Goal: Transaction & Acquisition: Purchase product/service

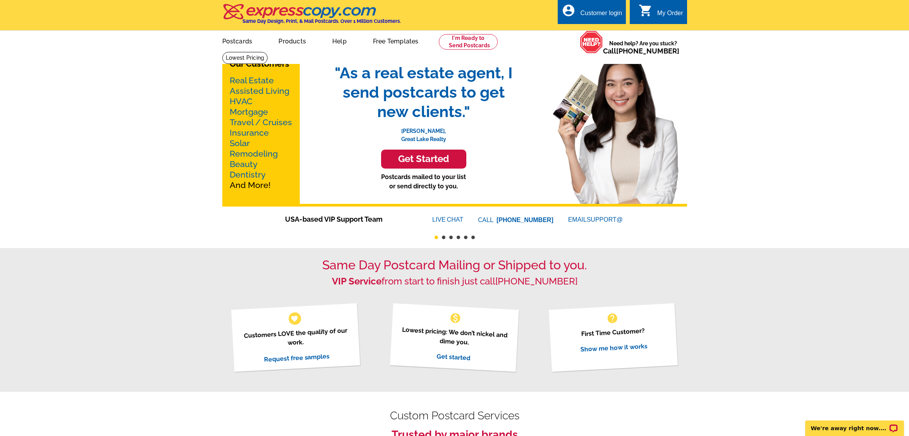
click at [226, 45] on link "Postcards" at bounding box center [237, 40] width 55 height 18
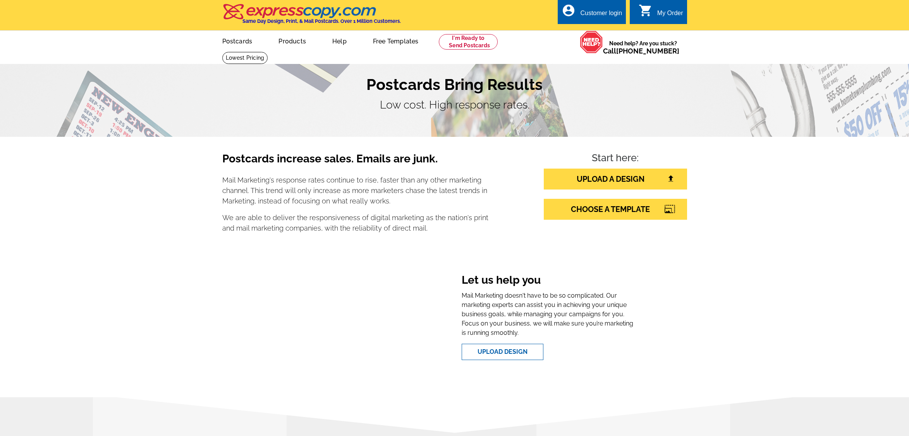
click at [472, 44] on link at bounding box center [468, 41] width 59 height 15
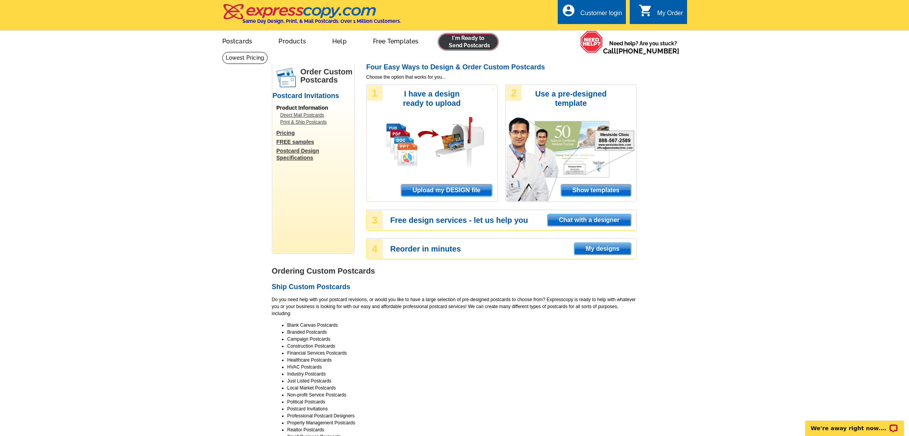
click at [463, 42] on link at bounding box center [468, 41] width 59 height 15
click at [442, 194] on span "Upload my DESIGN file" at bounding box center [446, 190] width 90 height 12
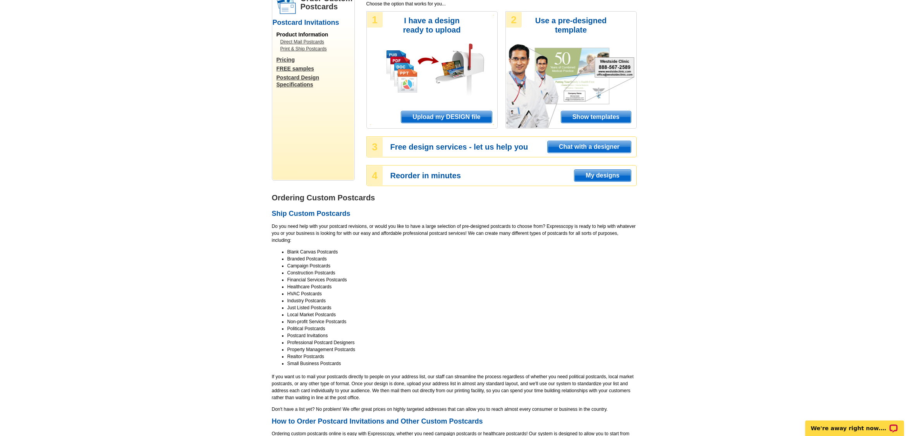
scroll to position [77, 0]
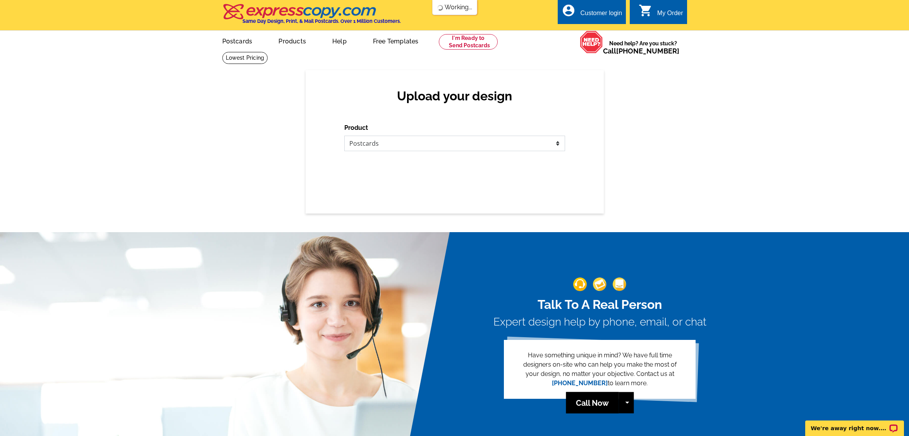
click at [484, 146] on select "Please select the type of file... Postcards Business Cards Letters and flyers G…" at bounding box center [454, 142] width 221 height 15
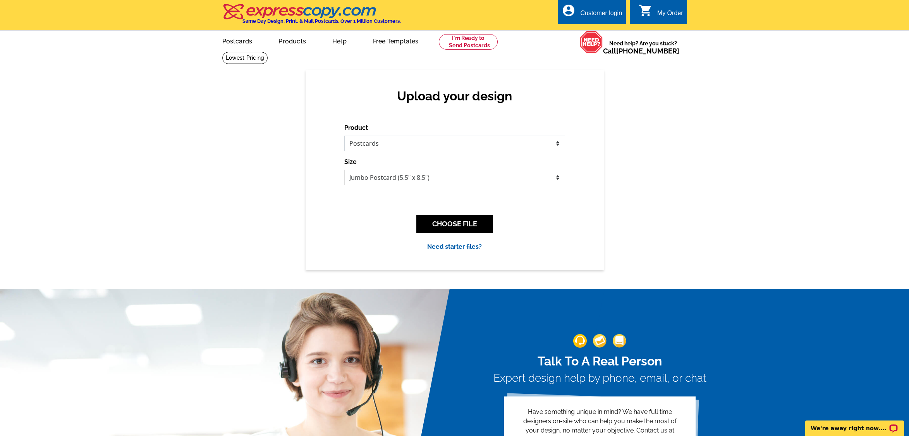
click at [482, 144] on select "Please select the type of file... Postcards Business Cards Letters and flyers G…" at bounding box center [454, 142] width 221 height 15
click at [187, 140] on div "Upload your design Product Please select the type of file... Postcards Business…" at bounding box center [454, 169] width 909 height 199
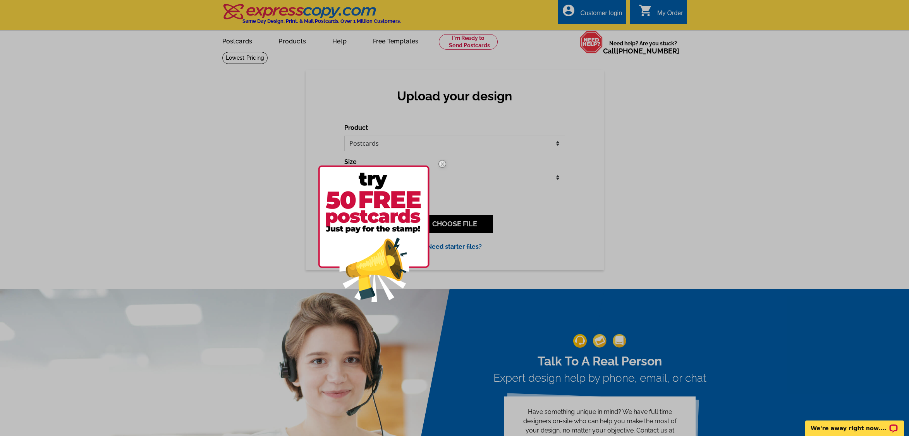
click at [623, 173] on div at bounding box center [454, 218] width 909 height 436
click at [441, 161] on img at bounding box center [442, 164] width 22 height 22
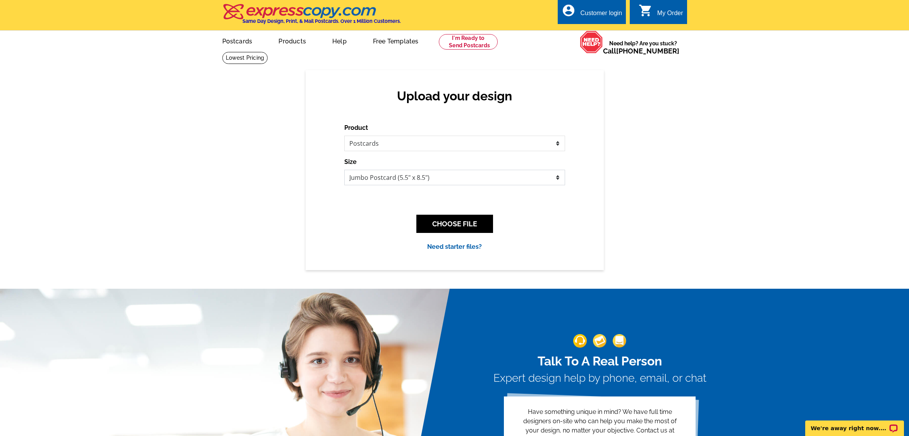
click at [465, 177] on select "Jumbo Postcard (5.5" x 8.5") Regular Postcard (4.25" x 5.6") Panoramic Postcard…" at bounding box center [454, 177] width 221 height 15
click at [456, 219] on button "CHOOSE FILE" at bounding box center [454, 223] width 77 height 18
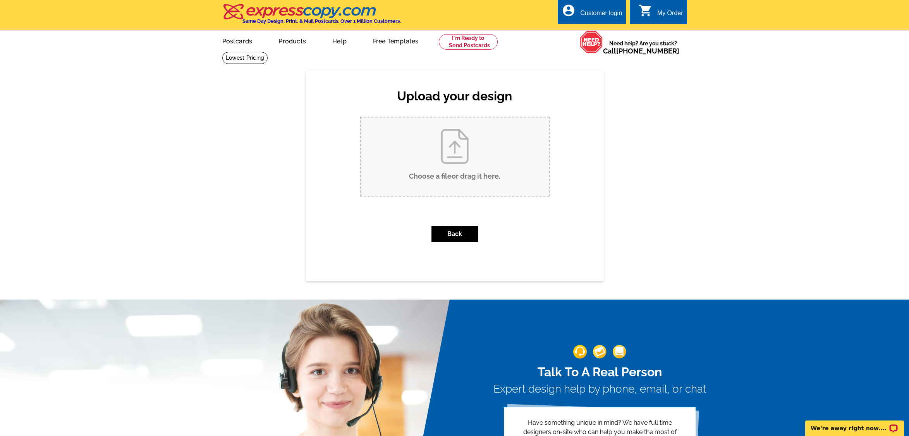
drag, startPoint x: 467, startPoint y: 153, endPoint x: 787, endPoint y: 160, distance: 319.8
click at [787, 159] on div "Upload your design Product Please select the type of file... Postcards Business…" at bounding box center [454, 175] width 909 height 210
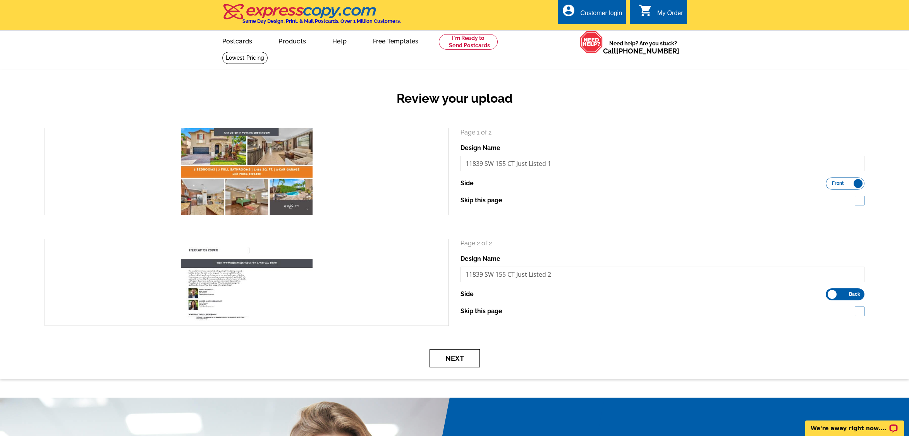
click at [454, 359] on button "Next" at bounding box center [454, 358] width 50 height 18
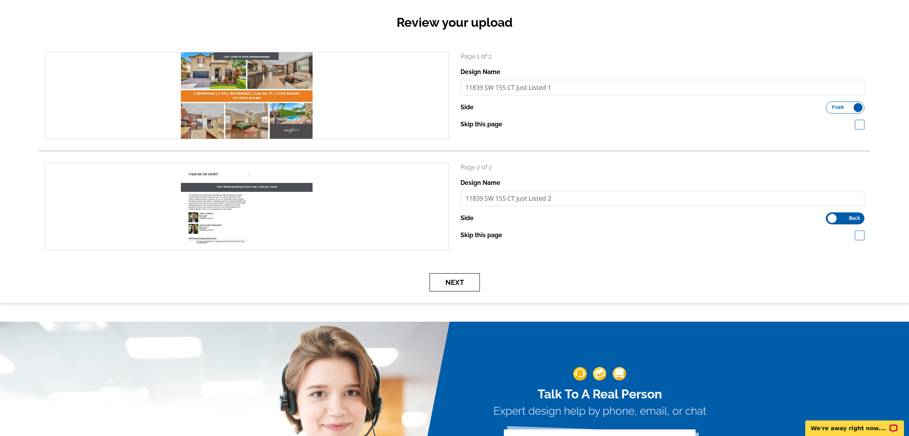
scroll to position [77, 0]
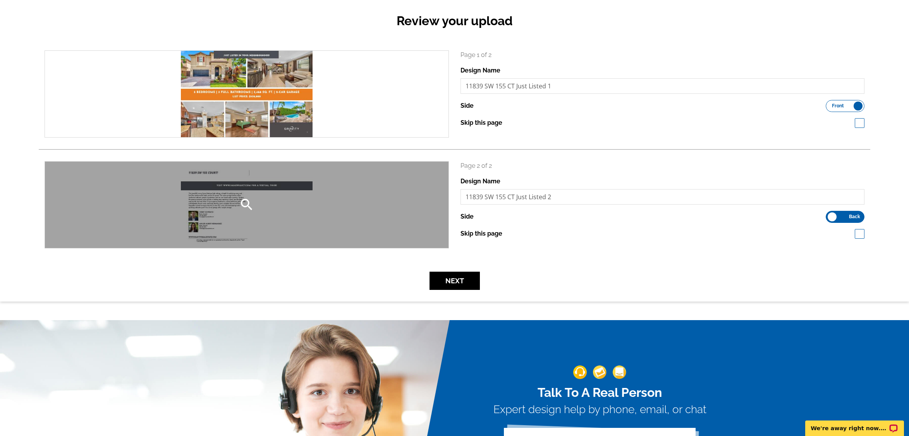
click at [196, 241] on div "search" at bounding box center [246, 204] width 403 height 86
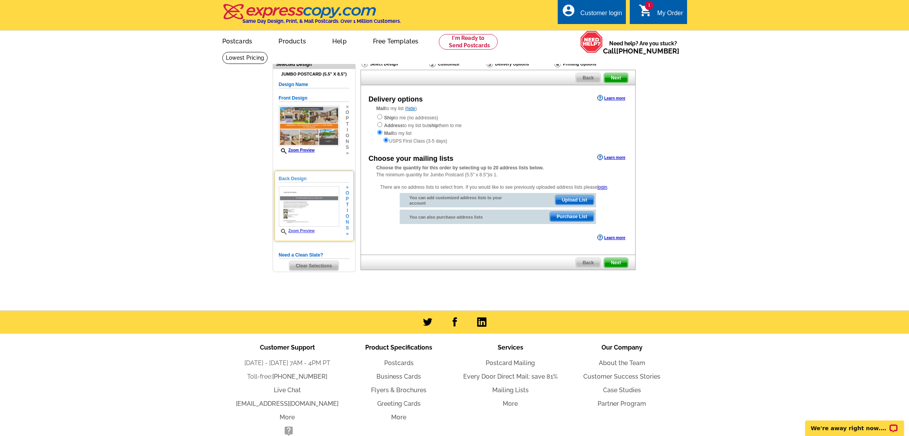
click at [301, 218] on img at bounding box center [309, 206] width 60 height 40
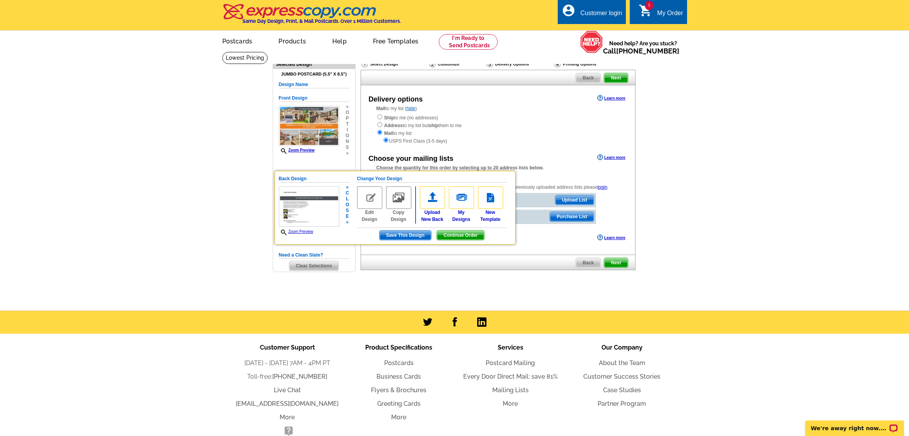
click at [307, 228] on div "Zoom Preview" at bounding box center [309, 210] width 60 height 49
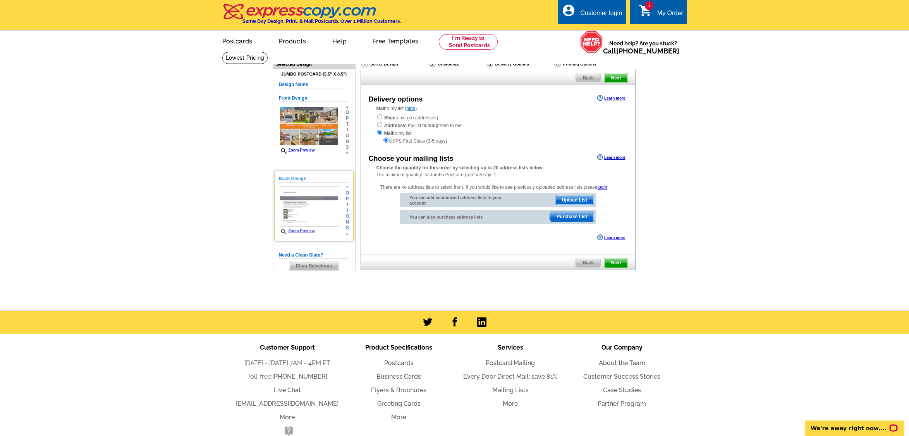
click at [307, 231] on link "Zoom Preview" at bounding box center [297, 230] width 36 height 4
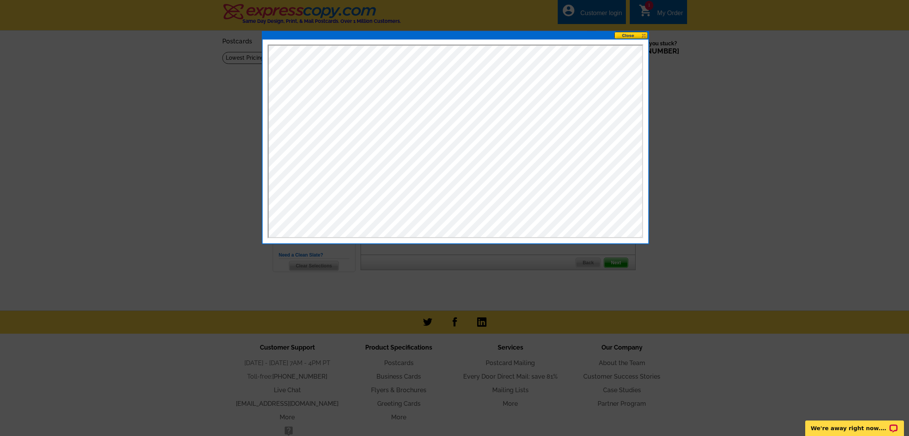
click at [700, 187] on div at bounding box center [454, 218] width 909 height 436
click at [630, 34] on button at bounding box center [631, 35] width 34 height 7
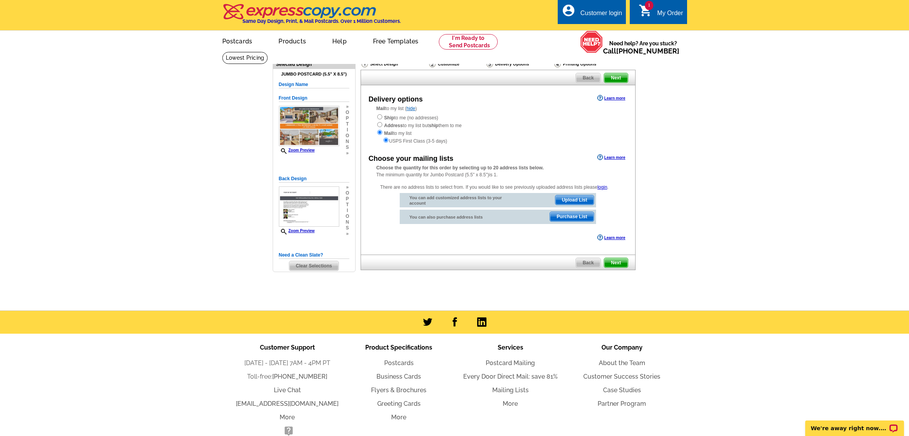
click at [330, 268] on span "Clear Selections" at bounding box center [313, 265] width 49 height 9
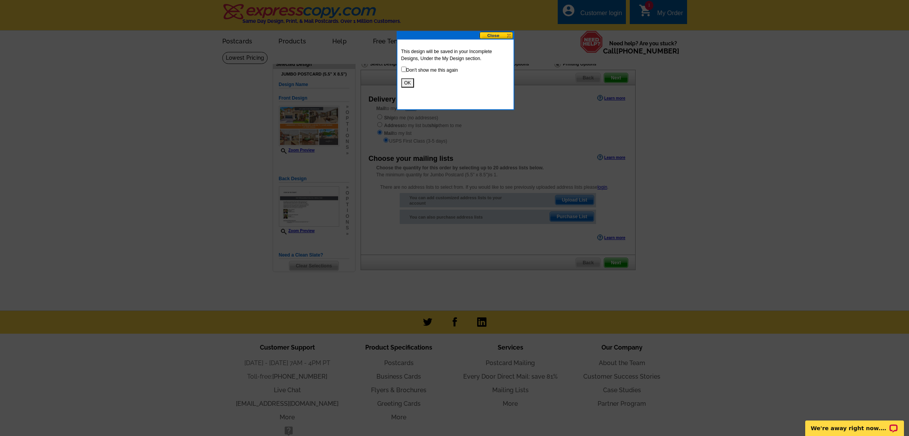
click at [410, 81] on button "OK" at bounding box center [407, 82] width 13 height 9
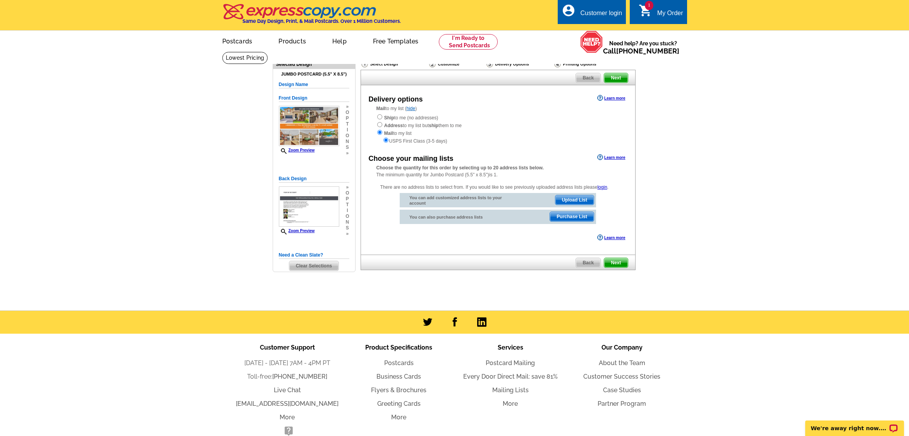
click at [584, 79] on span "Back" at bounding box center [588, 77] width 24 height 9
click at [451, 41] on link at bounding box center [468, 41] width 59 height 15
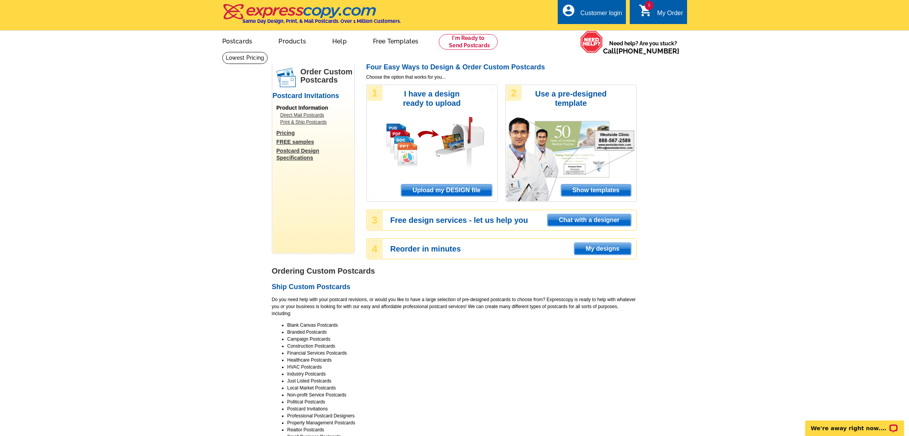
click at [464, 186] on span "Upload my DESIGN file" at bounding box center [446, 190] width 90 height 12
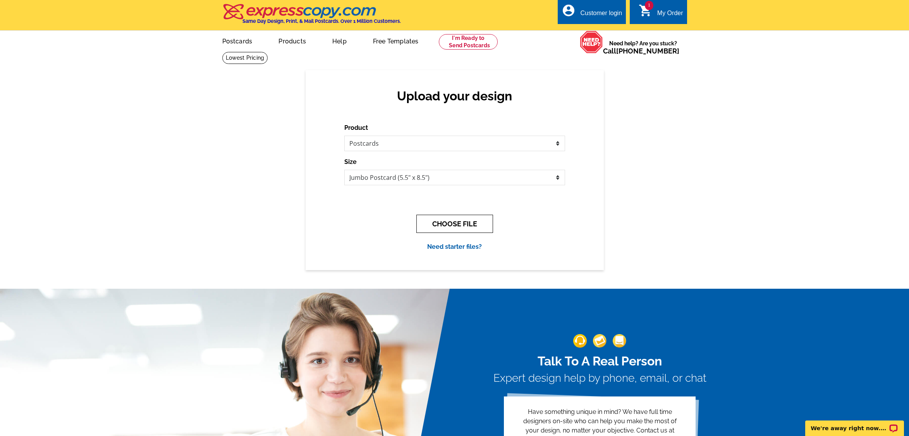
click at [420, 217] on button "CHOOSE FILE" at bounding box center [454, 223] width 77 height 18
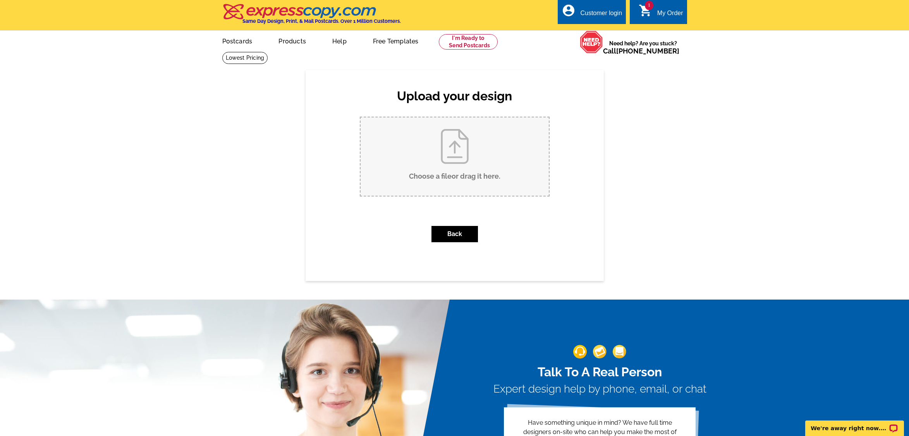
click at [460, 178] on input "Choose a file or drag it here ." at bounding box center [454, 156] width 188 height 78
type input "C:\fakepath\11839 SW 155 CT Just Listed (1).pdf"
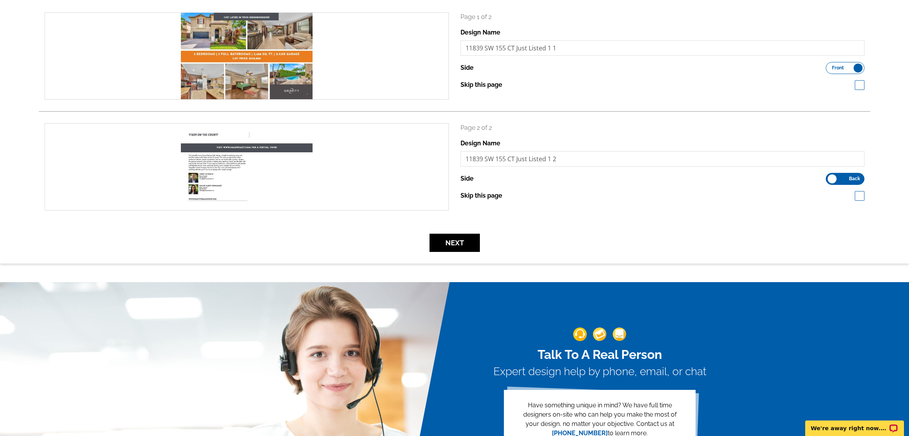
scroll to position [116, 0]
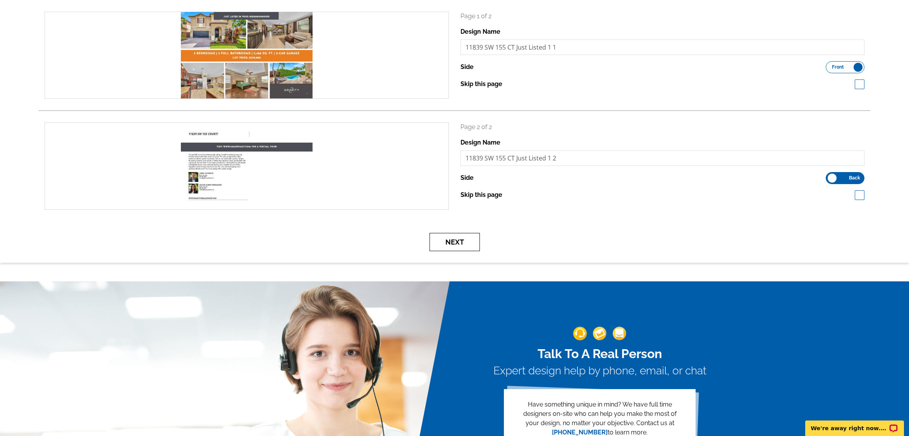
click at [467, 237] on button "Next" at bounding box center [454, 242] width 50 height 18
click at [449, 242] on button "Next" at bounding box center [454, 242] width 50 height 18
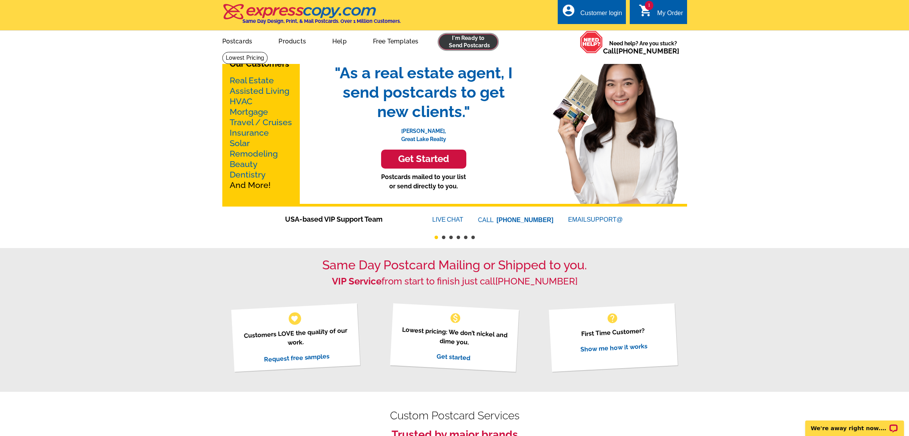
click at [478, 45] on link at bounding box center [468, 41] width 59 height 15
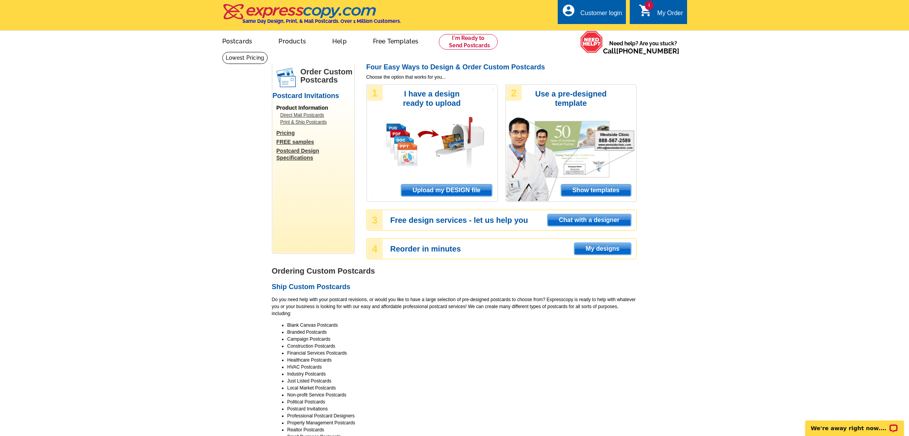
click at [466, 192] on span "Upload my DESIGN file" at bounding box center [446, 190] width 90 height 12
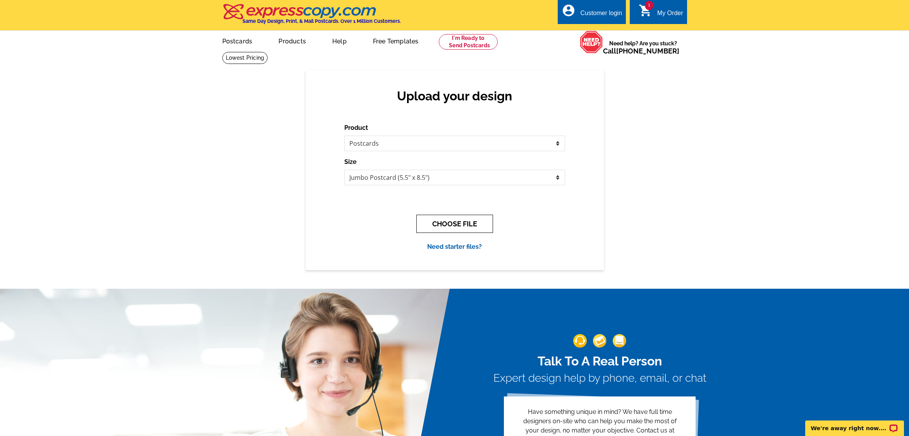
click at [455, 225] on button "CHOOSE FILE" at bounding box center [454, 223] width 77 height 18
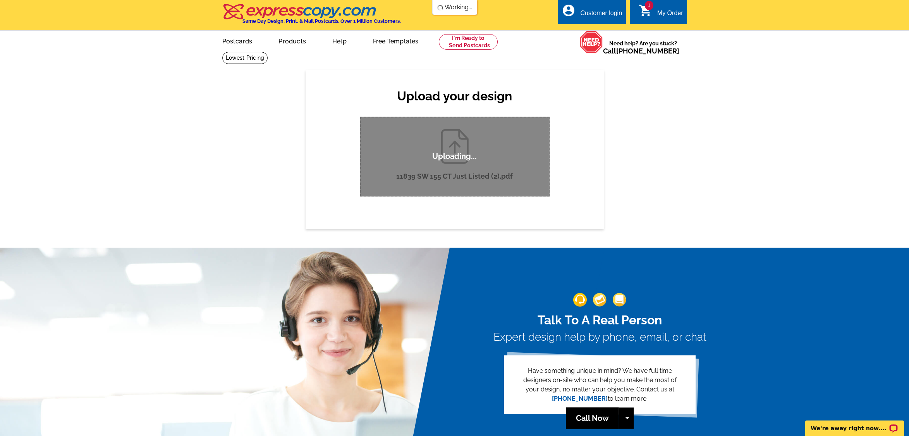
click at [172, 124] on div "Upload your design Product Please select the type of file... Postcards Business…" at bounding box center [454, 149] width 909 height 158
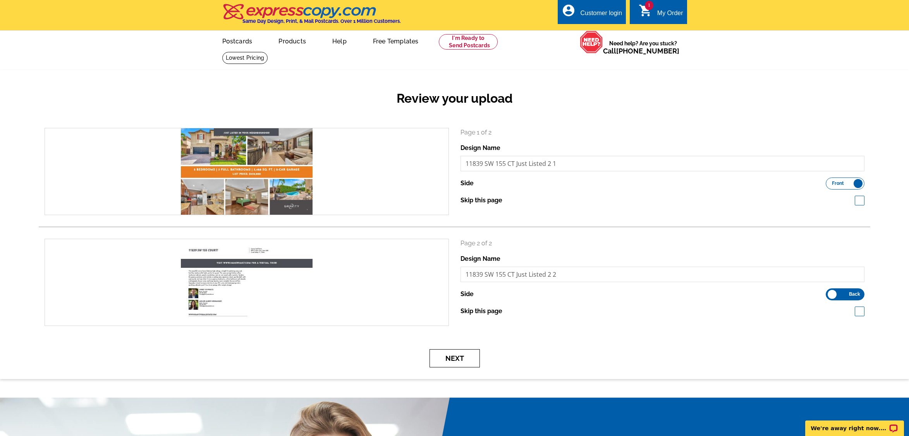
click at [472, 356] on button "Next" at bounding box center [454, 358] width 50 height 18
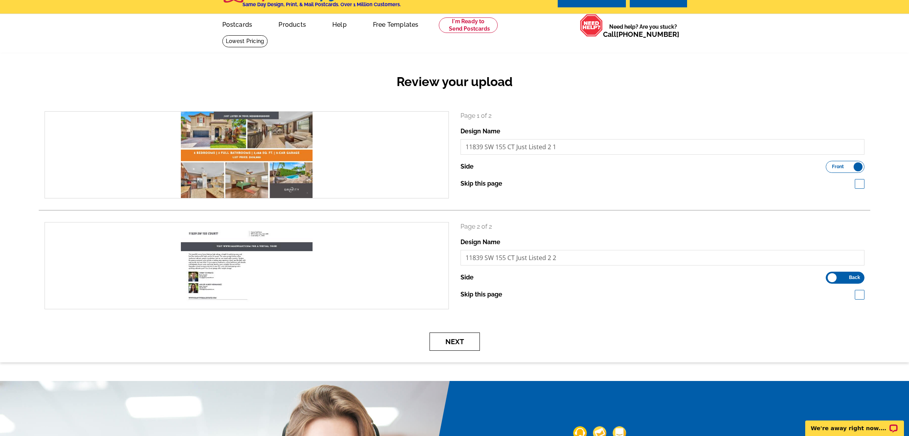
scroll to position [39, 0]
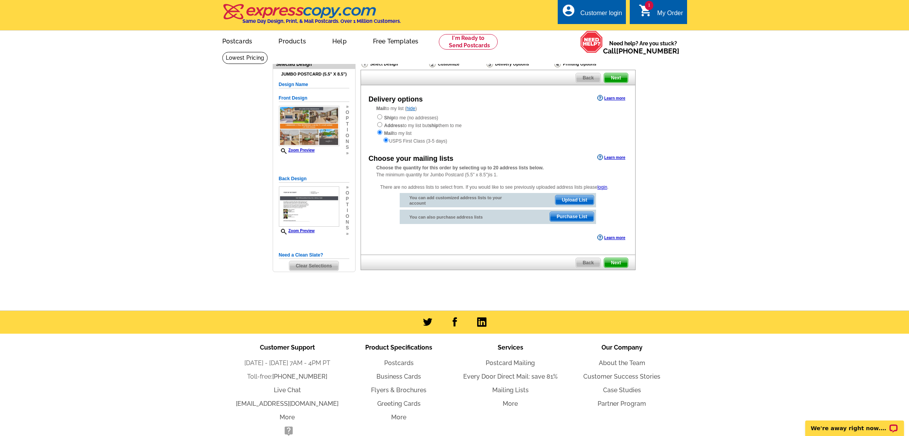
click at [587, 201] on span "Upload List" at bounding box center [574, 199] width 38 height 9
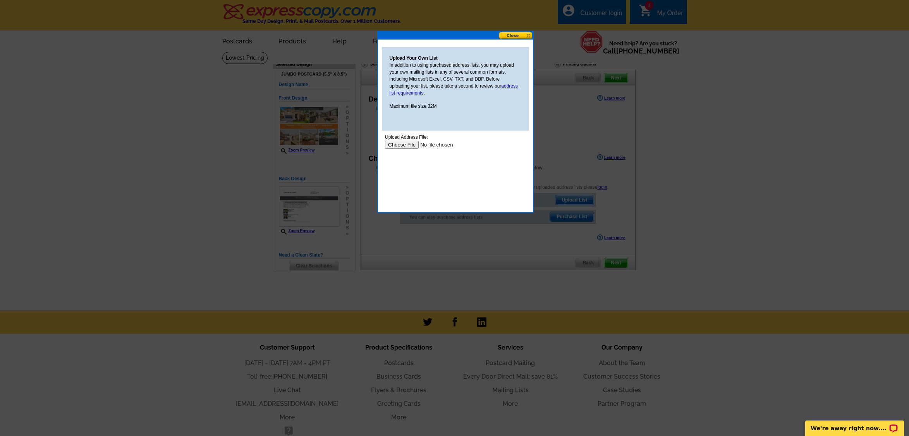
click at [391, 144] on input "file" at bounding box center [433, 145] width 98 height 8
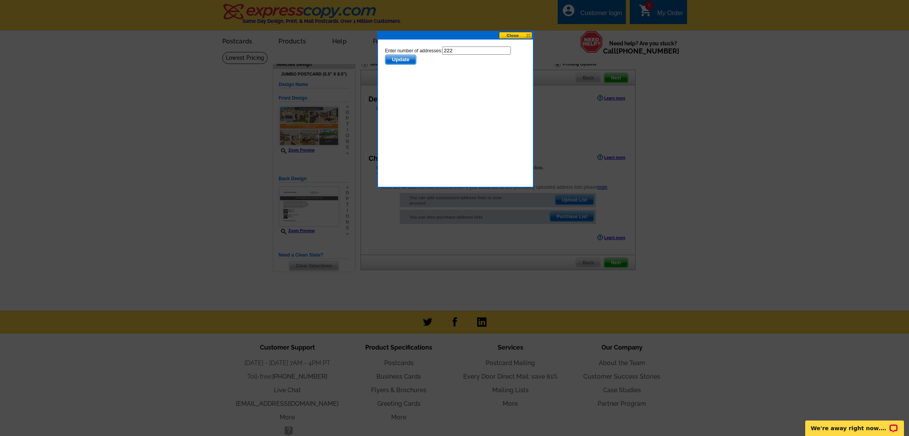
click at [407, 57] on span "Update" at bounding box center [400, 59] width 31 height 9
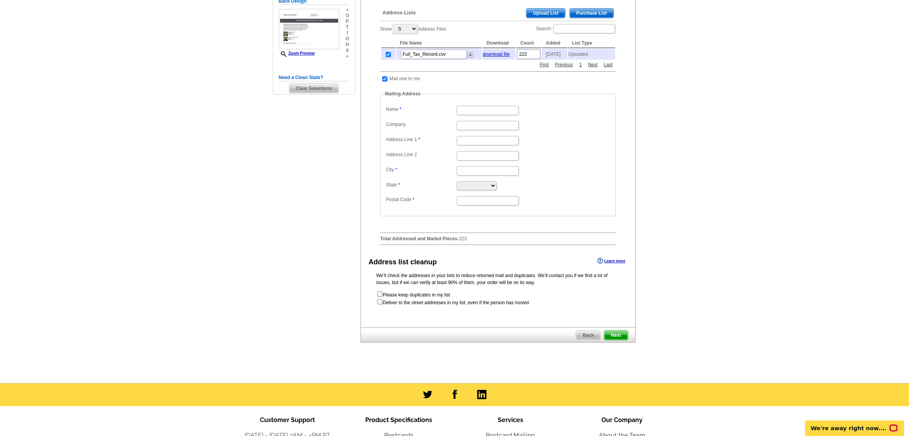
scroll to position [155, 0]
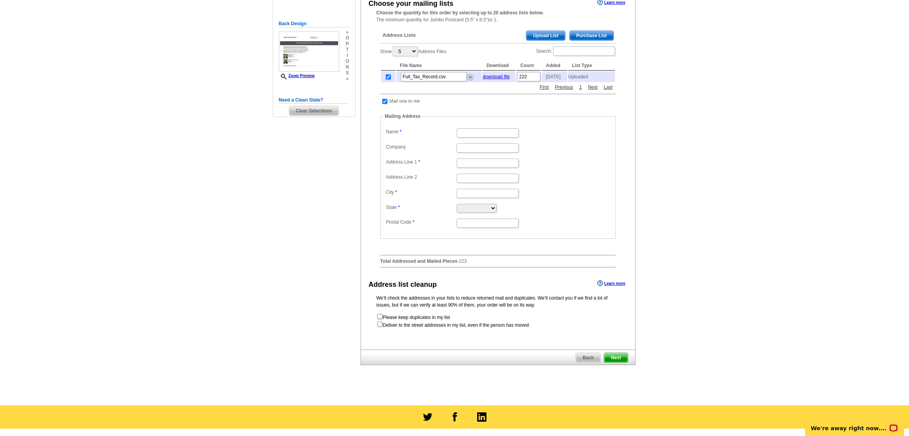
click at [381, 319] on input "checkbox" at bounding box center [379, 316] width 5 height 5
checkbox input "true"
click at [484, 136] on input "Name" at bounding box center [487, 132] width 62 height 9
type input "a"
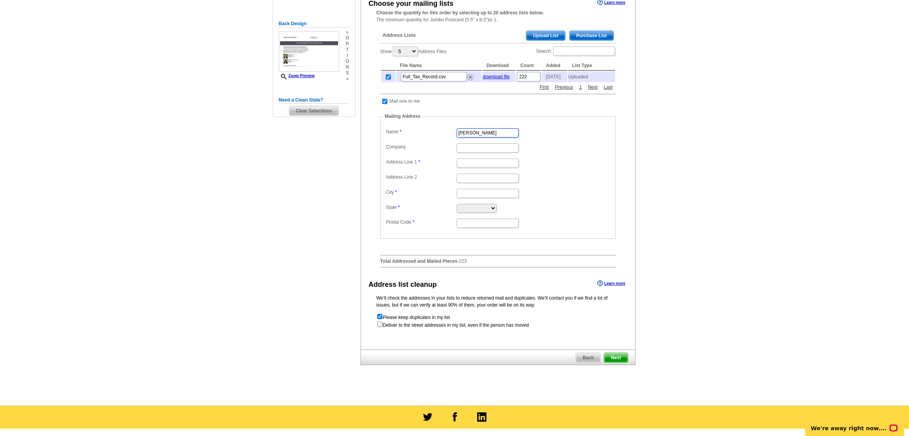
type input "Ashlee Hernandez"
type input "12738 SW 44 ST"
type input "MIRAMAR"
select select "FL"
type input "33027"
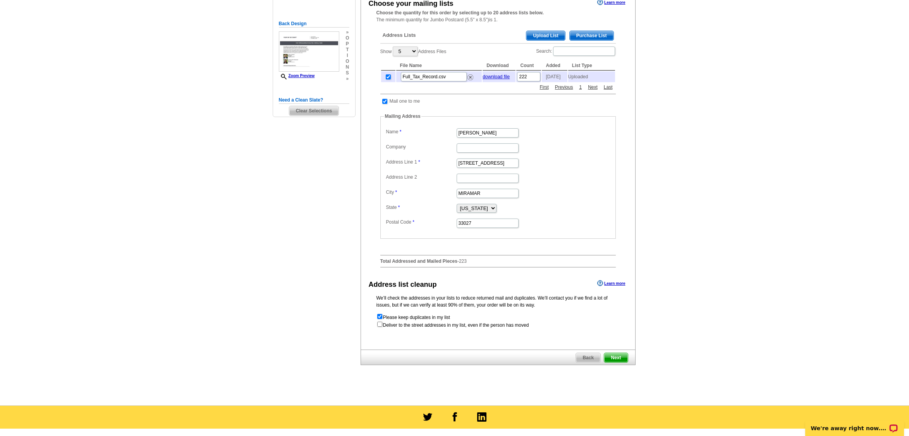
click at [623, 362] on span "Next" at bounding box center [615, 357] width 23 height 9
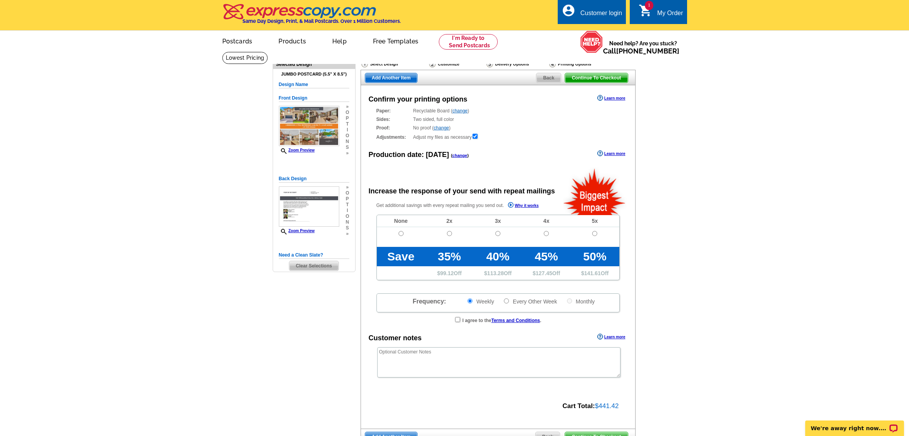
radio input "false"
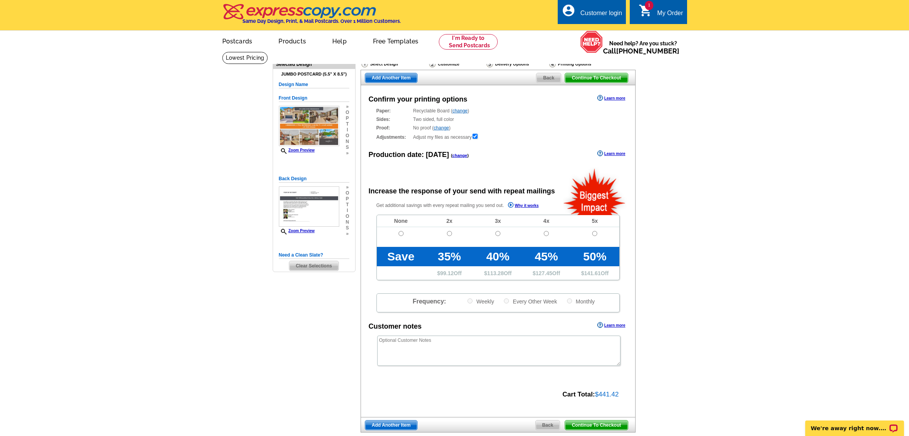
click at [401, 228] on td at bounding box center [401, 237] width 48 height 20
click at [400, 233] on input "radio" at bounding box center [400, 233] width 5 height 5
radio input "true"
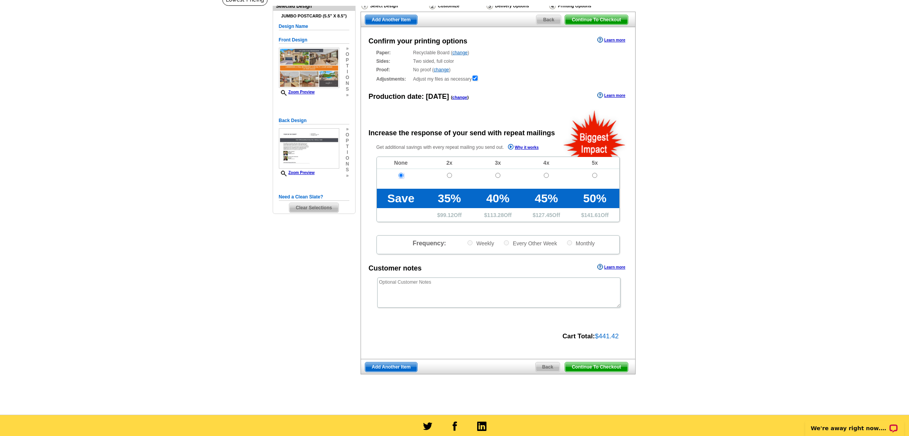
scroll to position [77, 0]
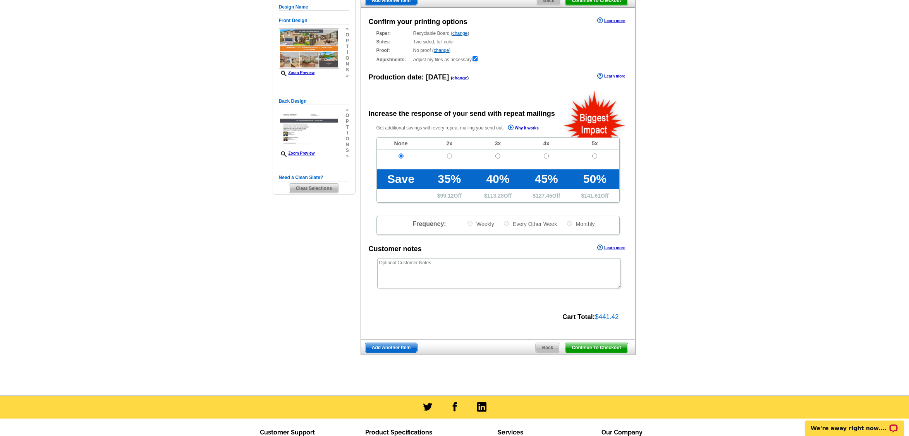
click at [547, 347] on span "Back" at bounding box center [547, 347] width 24 height 9
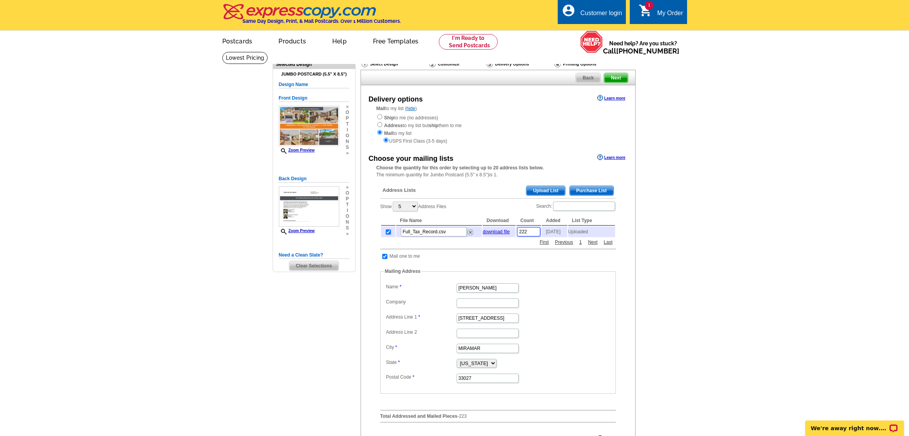
click at [531, 236] on input "222" at bounding box center [528, 231] width 23 height 9
click at [468, 232] on img at bounding box center [470, 232] width 6 height 6
click at [548, 187] on span "Upload List" at bounding box center [545, 190] width 38 height 9
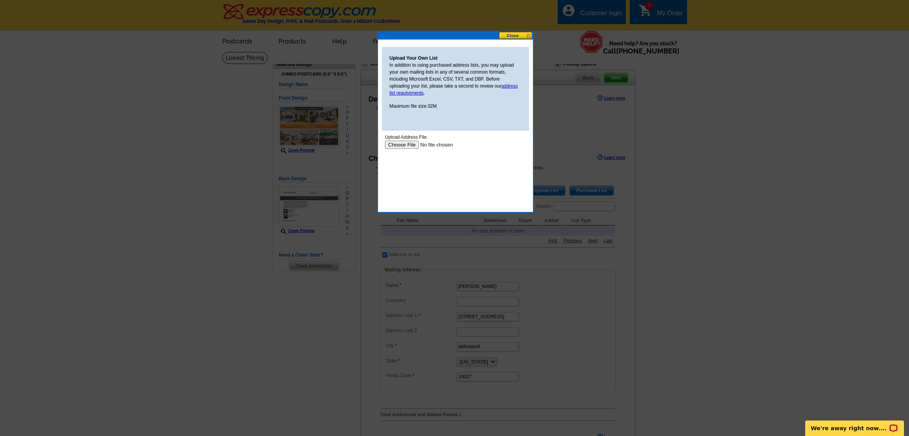
click at [408, 146] on input "file" at bounding box center [433, 145] width 98 height 8
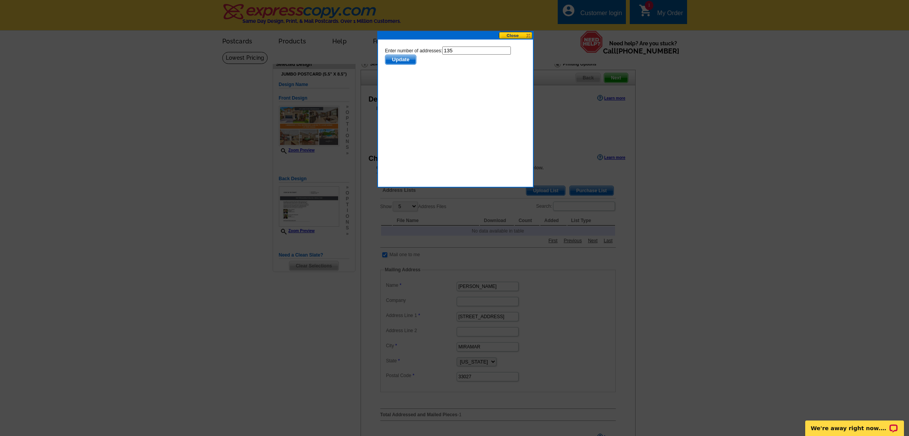
drag, startPoint x: 483, startPoint y: 52, endPoint x: 384, endPoint y: 35, distance: 100.9
click at [384, 43] on html "Enter number of addresses: 135 Update" at bounding box center [454, 81] width 147 height 77
type input "50"
click at [407, 55] on span "Update" at bounding box center [400, 59] width 31 height 9
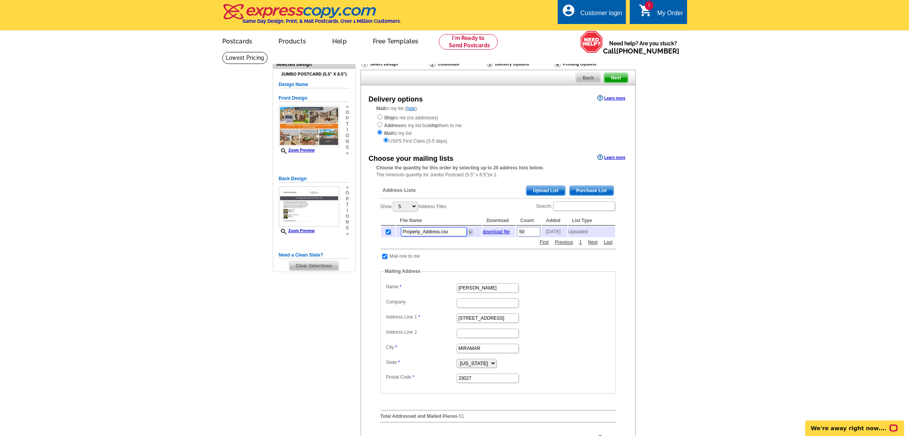
click at [444, 232] on input "Property_Address.csv" at bounding box center [434, 231] width 66 height 9
click at [472, 235] on img at bounding box center [470, 232] width 6 height 6
click at [543, 193] on span "Upload List" at bounding box center [545, 190] width 38 height 9
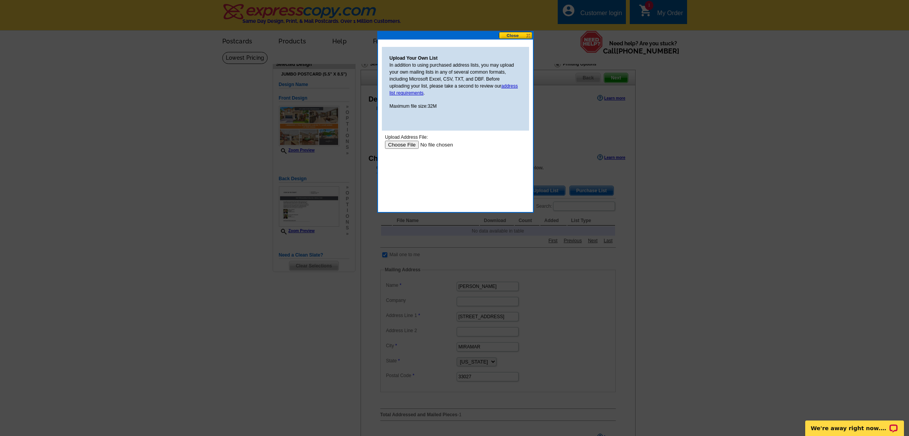
click at [399, 145] on input "file" at bounding box center [433, 145] width 98 height 8
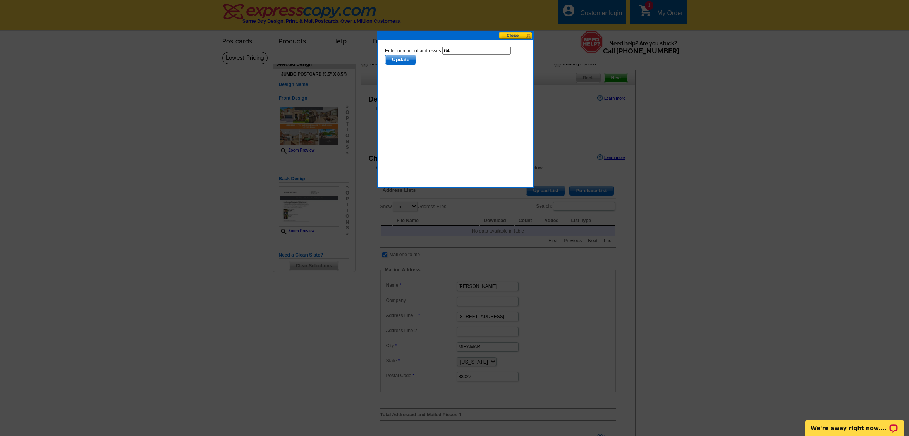
click at [403, 60] on span "Update" at bounding box center [400, 59] width 31 height 9
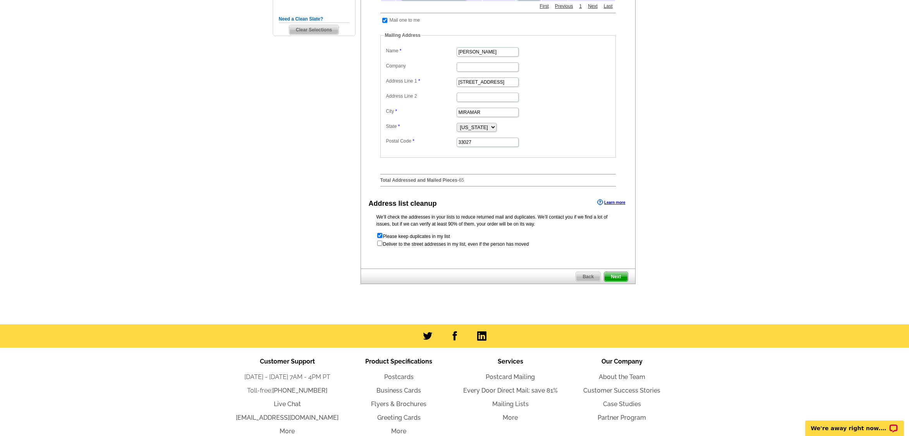
scroll to position [271, 0]
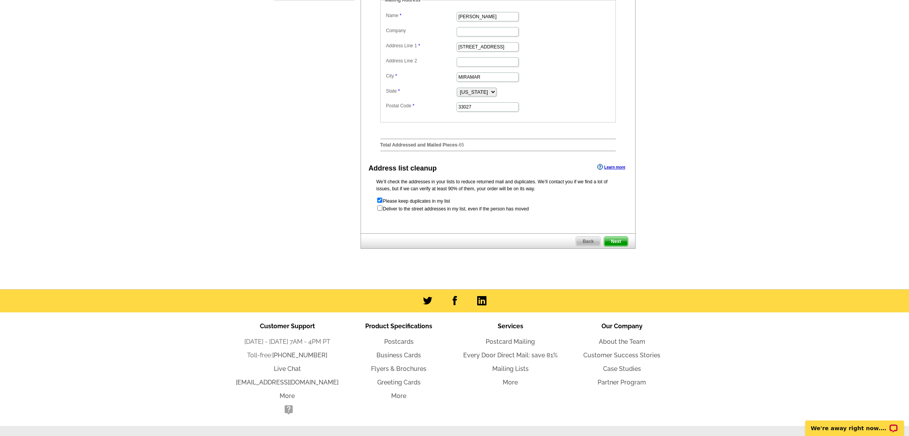
drag, startPoint x: 382, startPoint y: 208, endPoint x: 376, endPoint y: 208, distance: 6.6
click at [382, 208] on form "Please keep duplicates in my list Deliver to the street addresses in my list, e…" at bounding box center [497, 204] width 243 height 15
click at [381, 202] on input "checkbox" at bounding box center [379, 199] width 5 height 5
checkbox input "false"
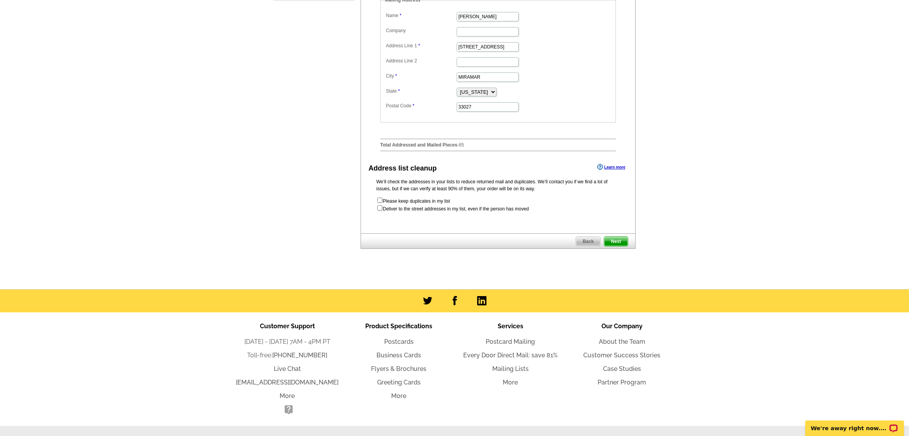
click at [614, 242] on span "Next" at bounding box center [615, 241] width 23 height 9
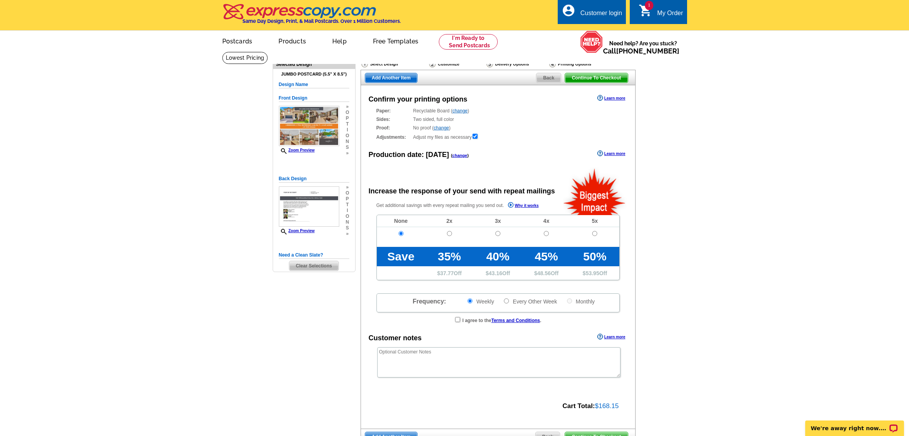
radio input "false"
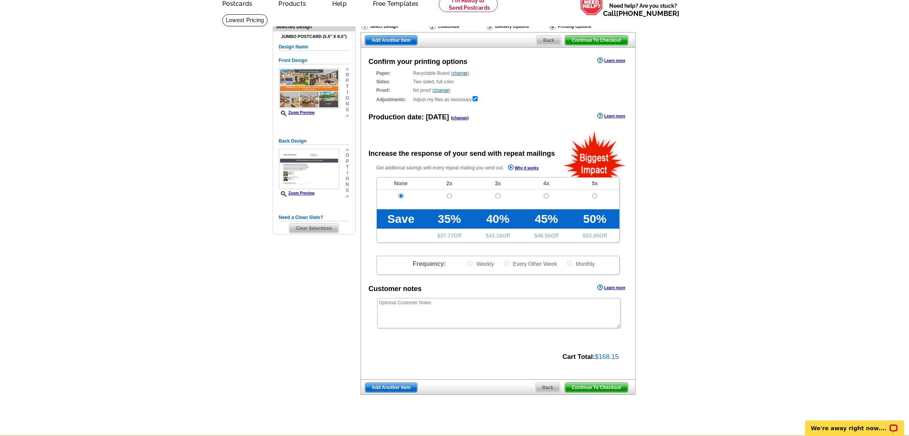
scroll to position [39, 0]
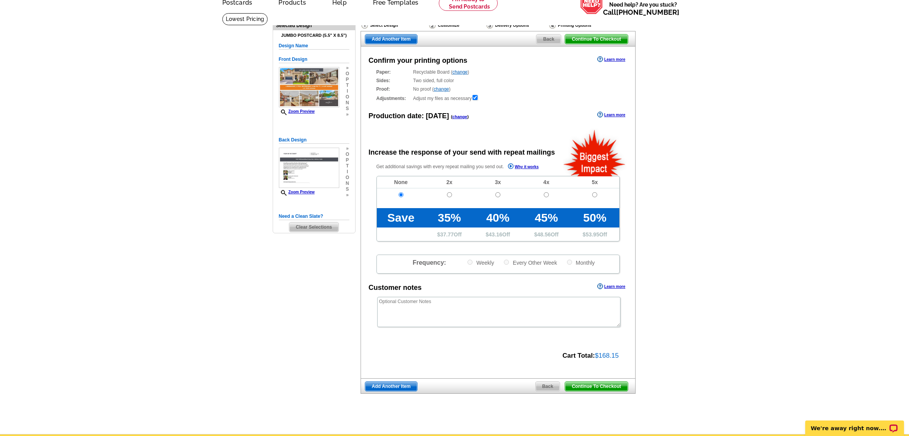
click at [595, 385] on span "Continue To Checkout" at bounding box center [596, 385] width 62 height 9
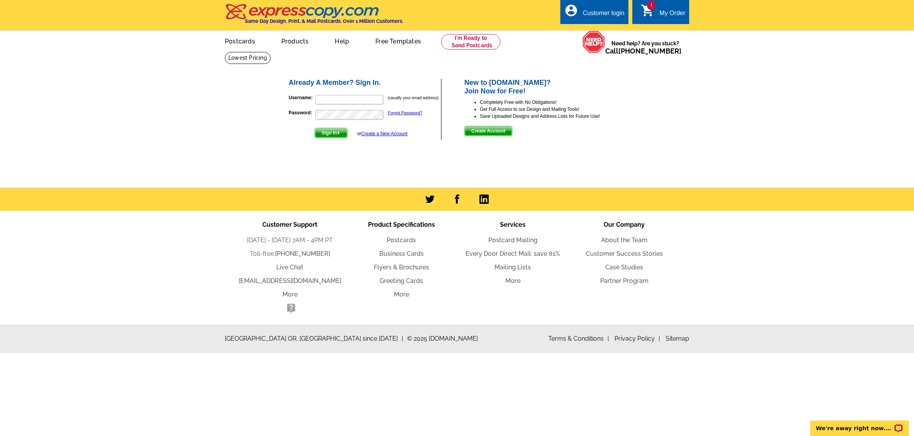
click at [371, 132] on link "Create a New Account" at bounding box center [385, 133] width 46 height 5
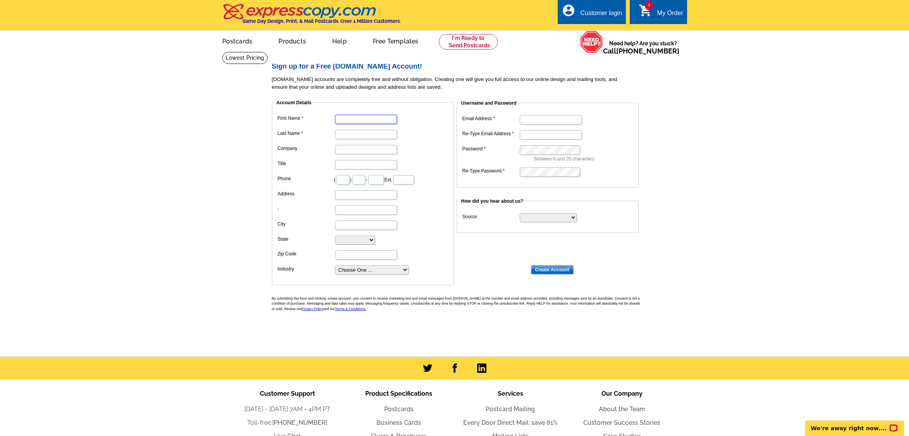
click at [357, 119] on input "First Name" at bounding box center [366, 119] width 62 height 9
type input "[PERSON_NAME]"
type input "[STREET_ADDRESS]"
type input "MIRAMAR"
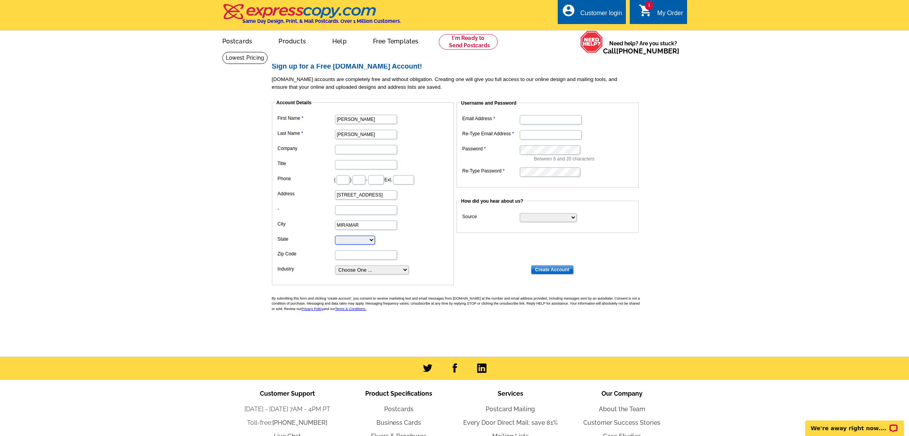
select select "FL"
type input "33027"
click at [539, 117] on input "Email Address" at bounding box center [551, 119] width 62 height 9
type input "ashlee@gravityrealestate.com"
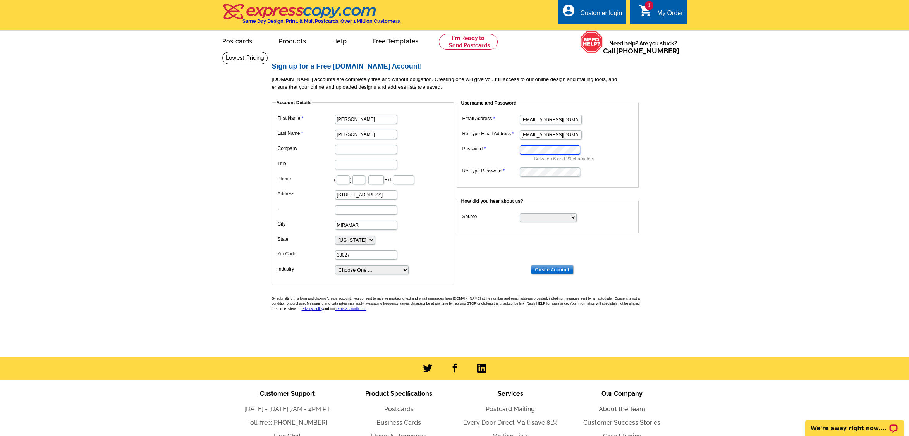
click at [531, 265] on input "Create Account" at bounding box center [552, 269] width 43 height 9
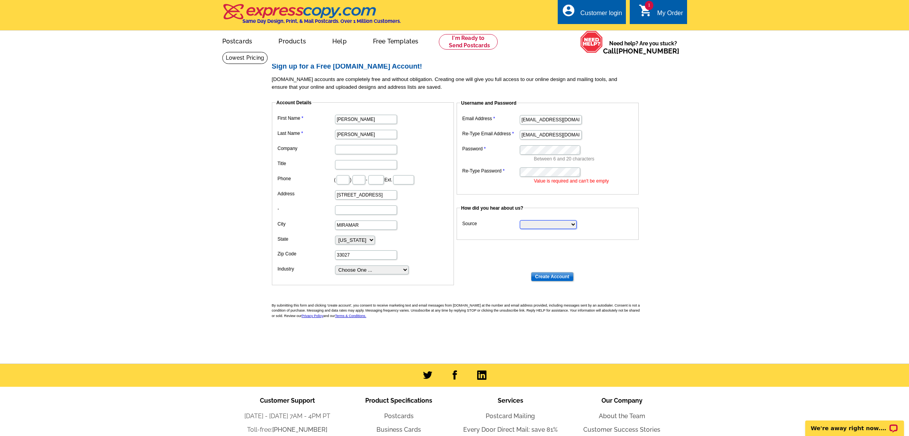
click at [566, 221] on select "Search Engine Television Ad Direct Mail Postcard Email Referred by a friend Oth…" at bounding box center [548, 224] width 57 height 9
select select "referral"
click at [520, 220] on select "Search Engine Television Ad Direct Mail Postcard Email Referred by a friend Oth…" at bounding box center [548, 224] width 57 height 9
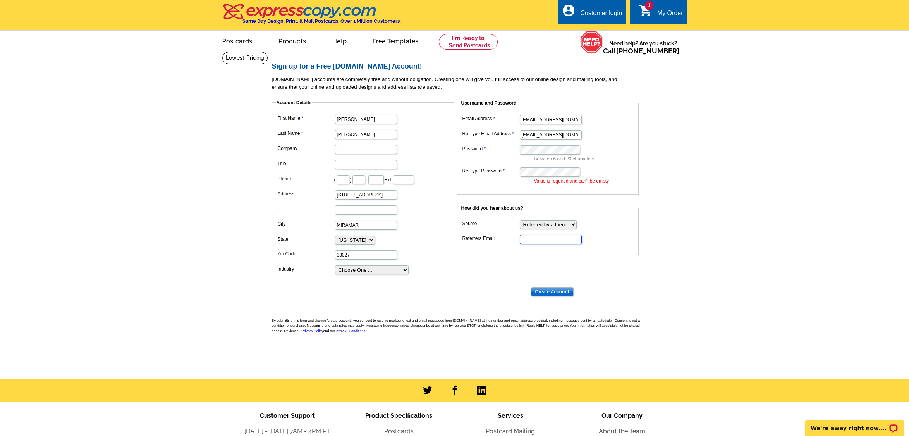
click at [554, 241] on input "Referrers Email" at bounding box center [551, 239] width 62 height 9
type input "ashleemalbert@gmail.com"
click at [564, 291] on input "Create Account" at bounding box center [552, 291] width 43 height 9
